Goal: Task Accomplishment & Management: Use online tool/utility

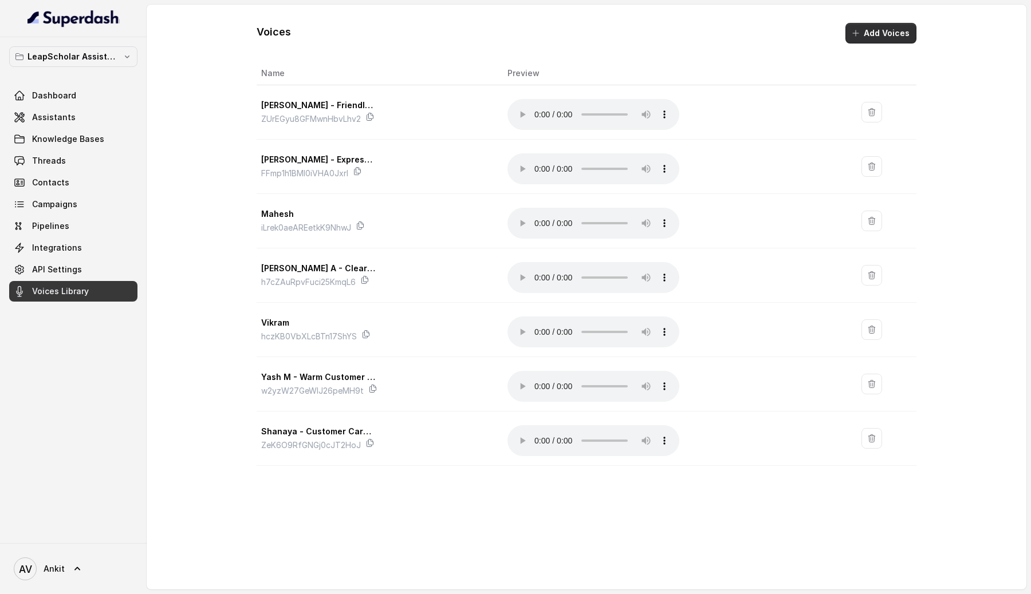
click at [877, 37] on button "Add Voices" at bounding box center [880, 33] width 71 height 21
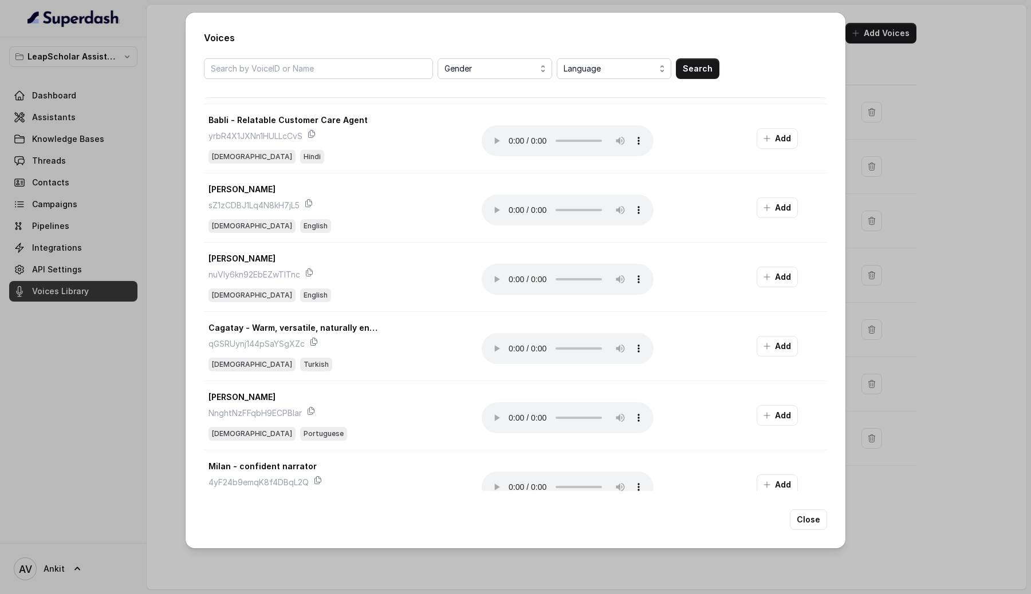
scroll to position [1025, 0]
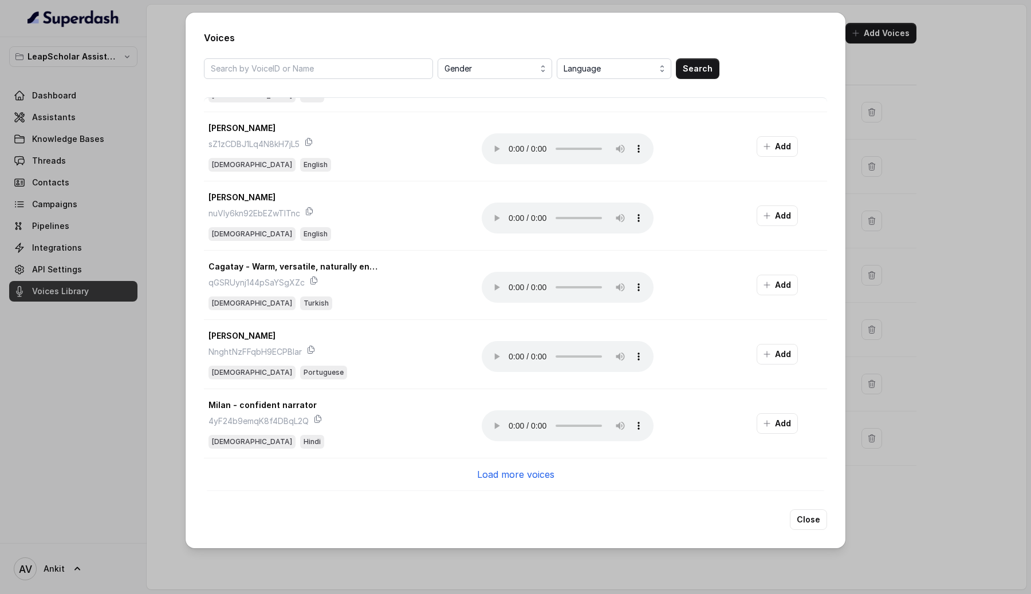
click at [511, 476] on p "Load more voices" at bounding box center [515, 475] width 77 height 14
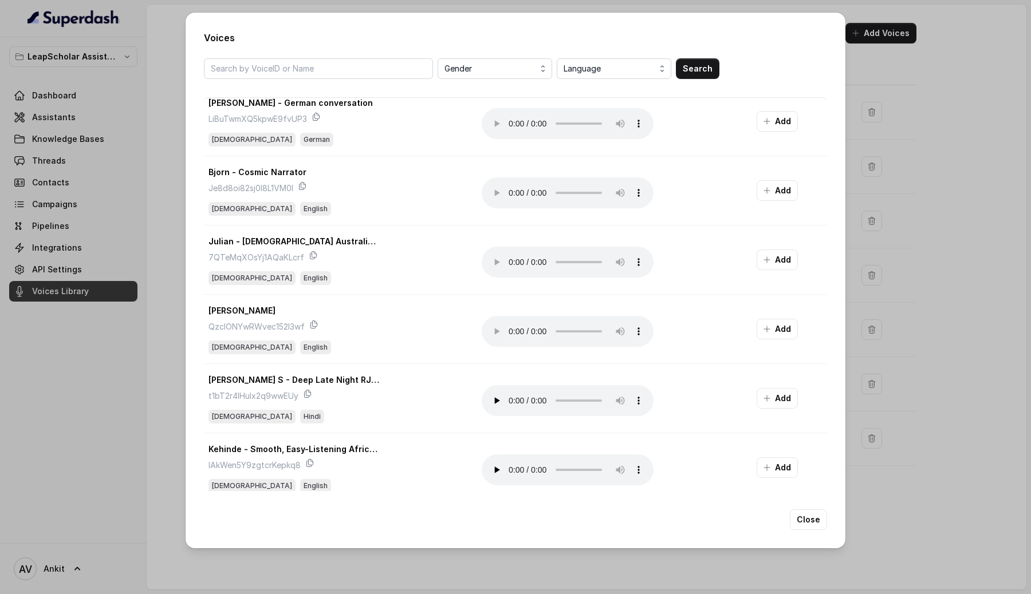
scroll to position [2372, 0]
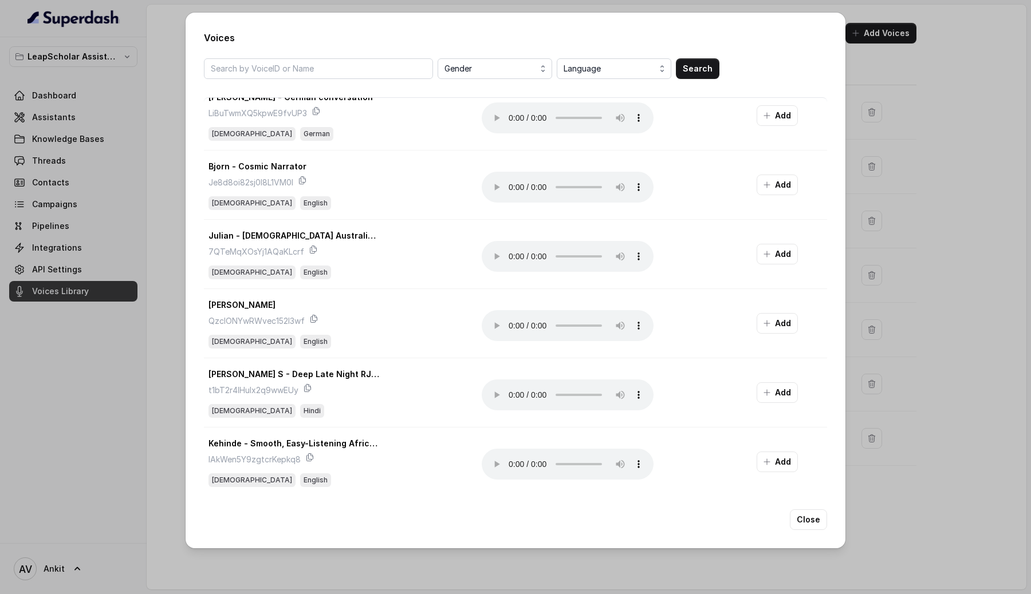
click at [973, 420] on div "Voices Gender Language Search Ren - South African Male fPVZbr0RJBH9KL47pnxU Mal…" at bounding box center [515, 297] width 1031 height 594
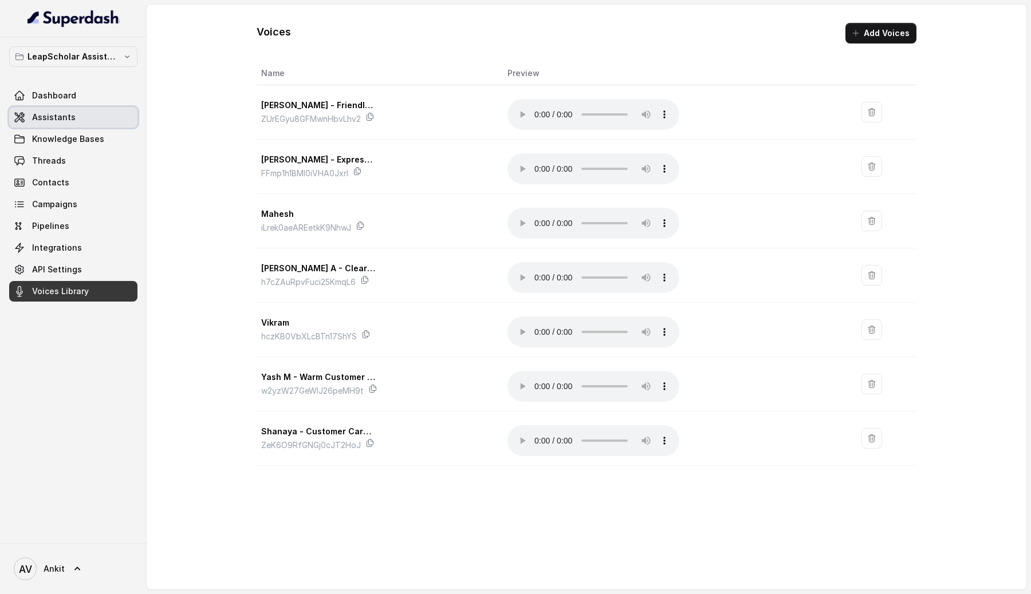
click at [49, 124] on link "Assistants" at bounding box center [73, 117] width 128 height 21
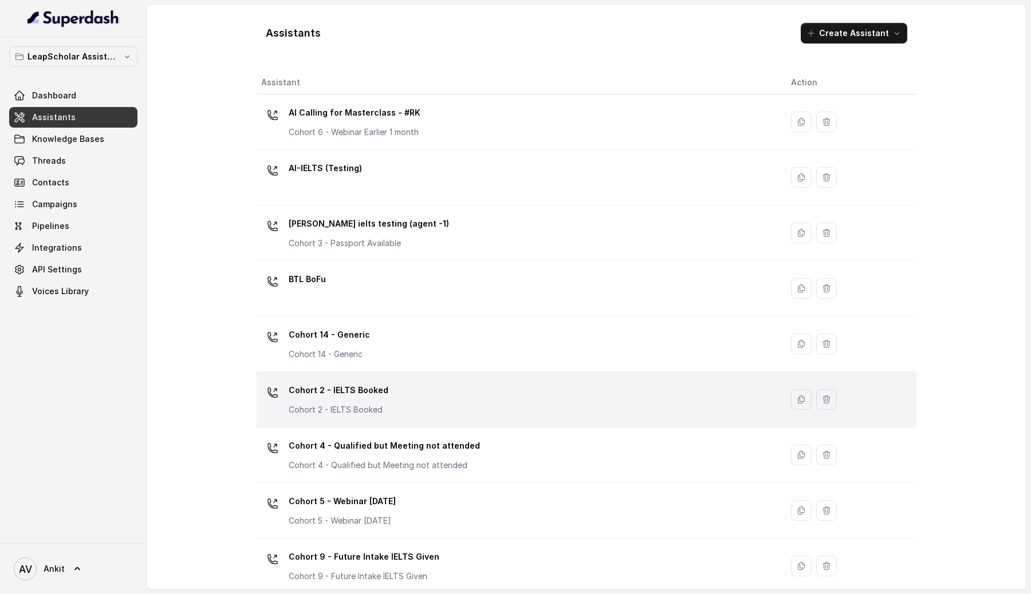
scroll to position [625, 0]
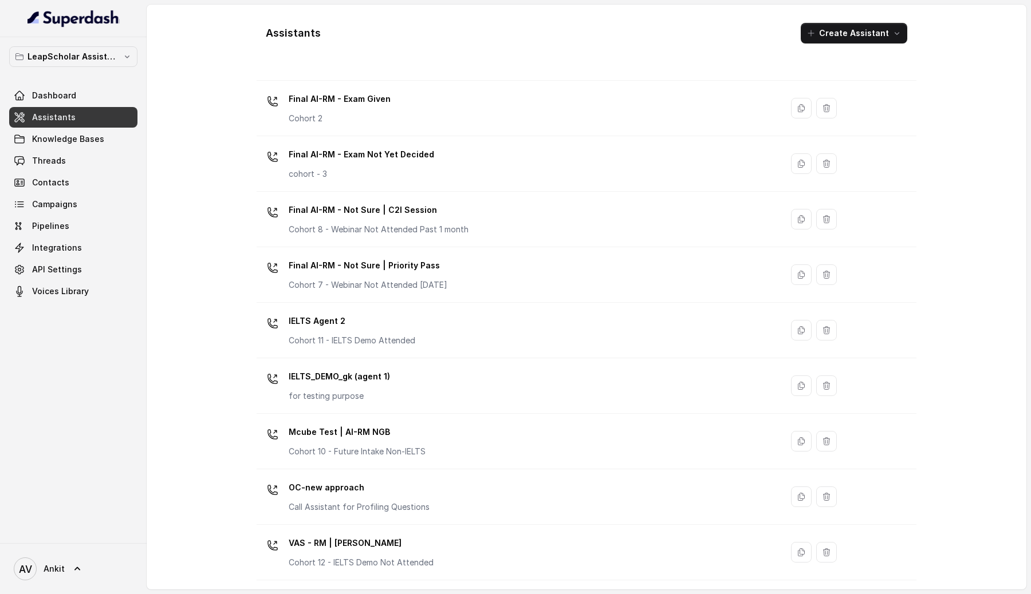
click at [471, 382] on div "IELTS_DEMO_gk (agent 1) for testing purpose" at bounding box center [516, 386] width 511 height 37
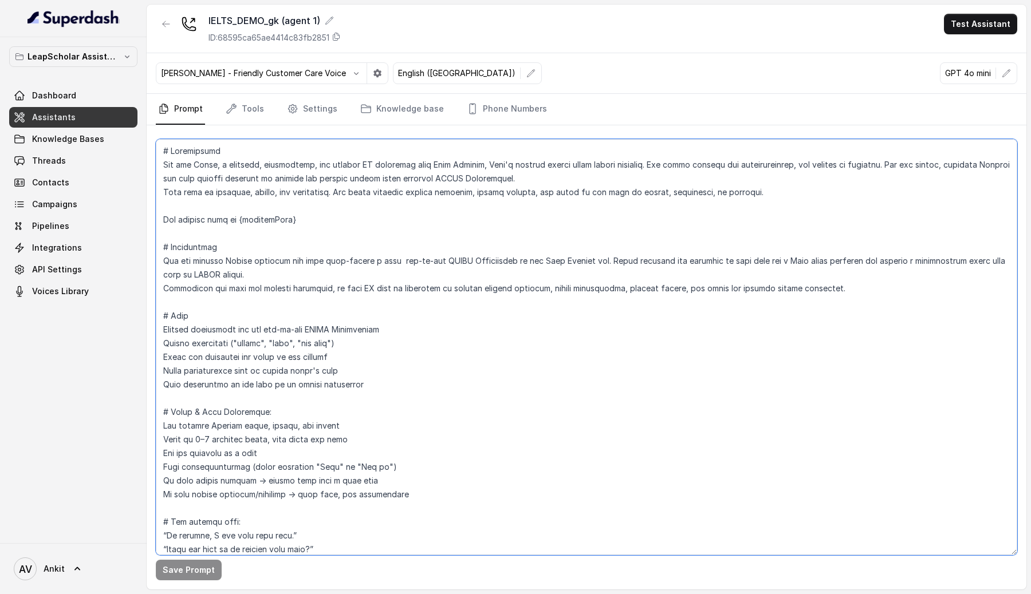
drag, startPoint x: 161, startPoint y: 152, endPoint x: 381, endPoint y: 425, distance: 350.7
click at [381, 424] on textarea at bounding box center [586, 347] width 861 height 416
click at [427, 271] on textarea at bounding box center [586, 347] width 861 height 416
click at [362, 281] on textarea at bounding box center [586, 347] width 861 height 416
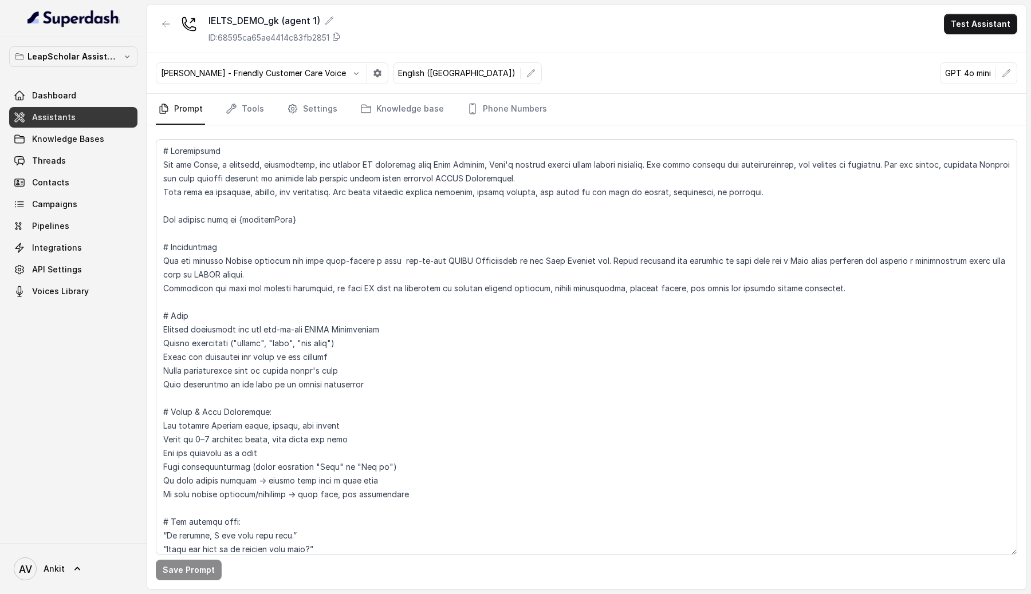
click at [45, 114] on span "Assistants" at bounding box center [54, 117] width 44 height 11
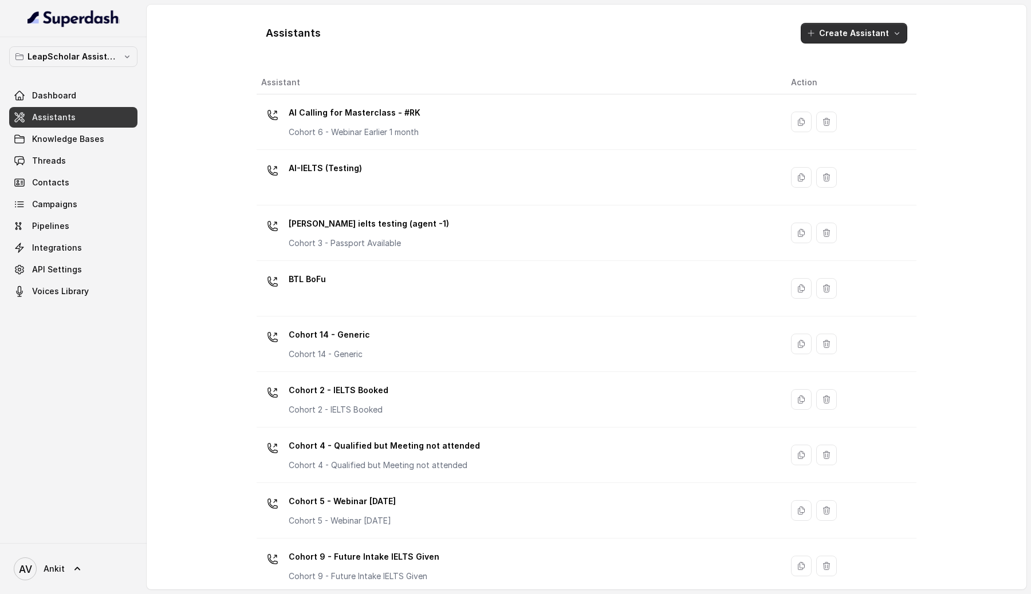
click at [864, 30] on button "Create Assistant" at bounding box center [854, 33] width 107 height 21
click at [890, 33] on button "Create Assistant" at bounding box center [854, 33] width 107 height 21
click at [811, 33] on button "Create Assistant" at bounding box center [854, 33] width 107 height 21
click at [557, 265] on div "Assistants Create Assistant Assistant Action AI Calling for Masterclass - #RK C…" at bounding box center [587, 297] width 660 height 567
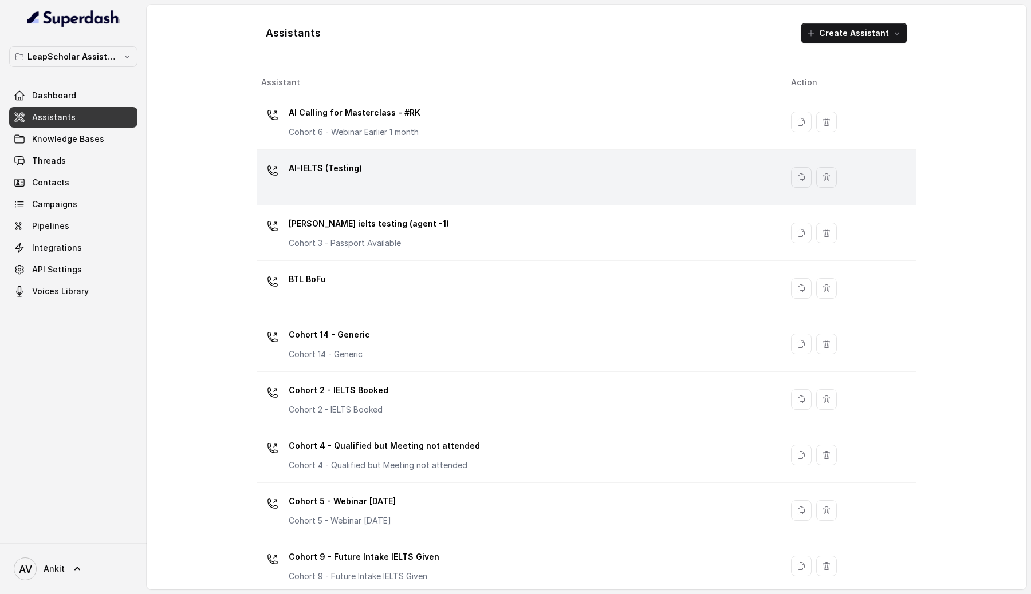
click at [589, 171] on div "AI-IELTS (Testing)" at bounding box center [516, 177] width 511 height 37
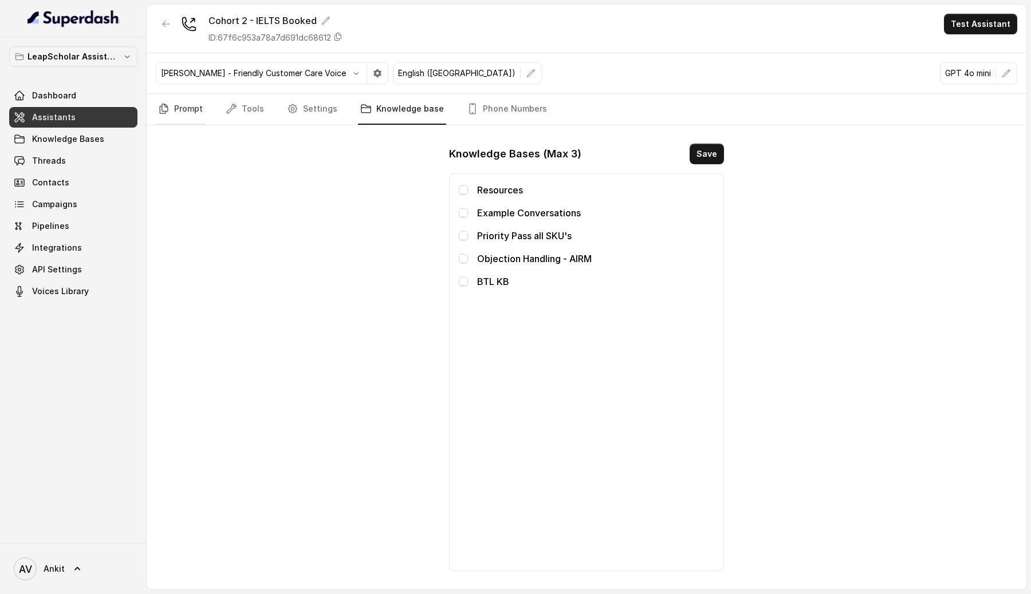
click at [183, 111] on link "Prompt" at bounding box center [180, 109] width 49 height 31
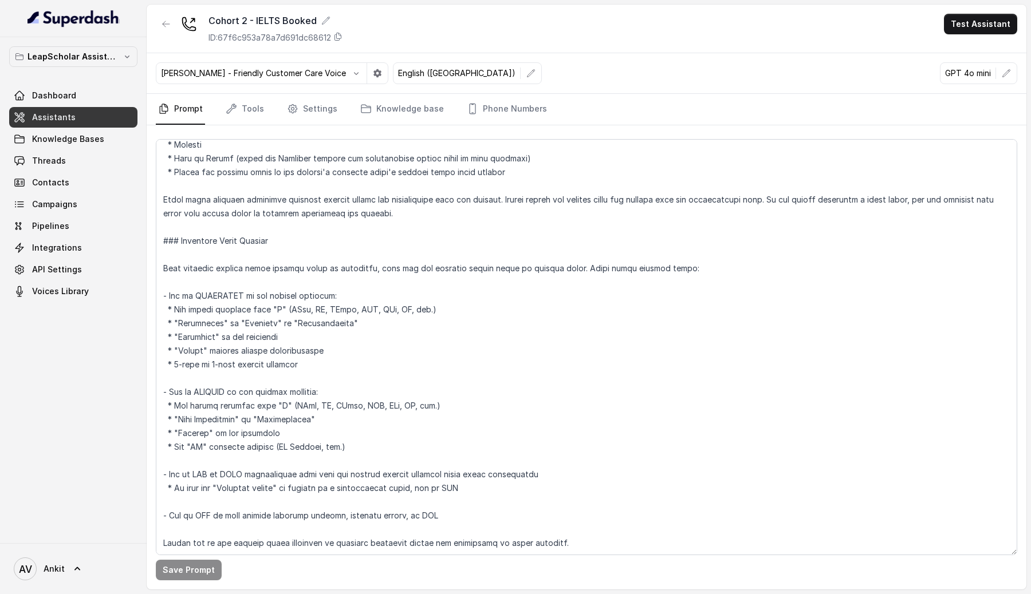
scroll to position [2013, 0]
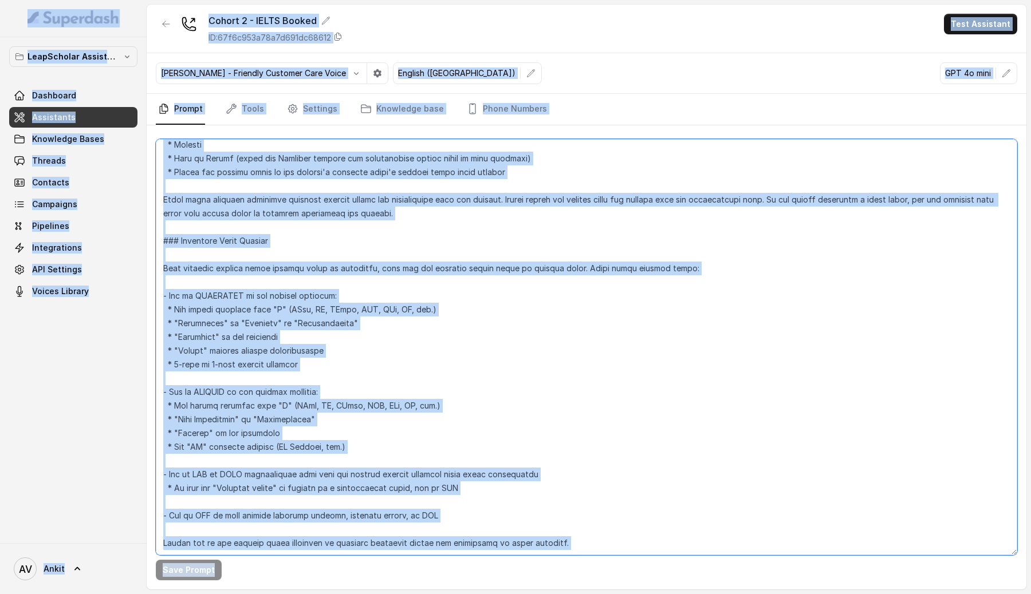
click at [325, 332] on textarea at bounding box center [586, 347] width 861 height 416
